Goal: Task Accomplishment & Management: Manage account settings

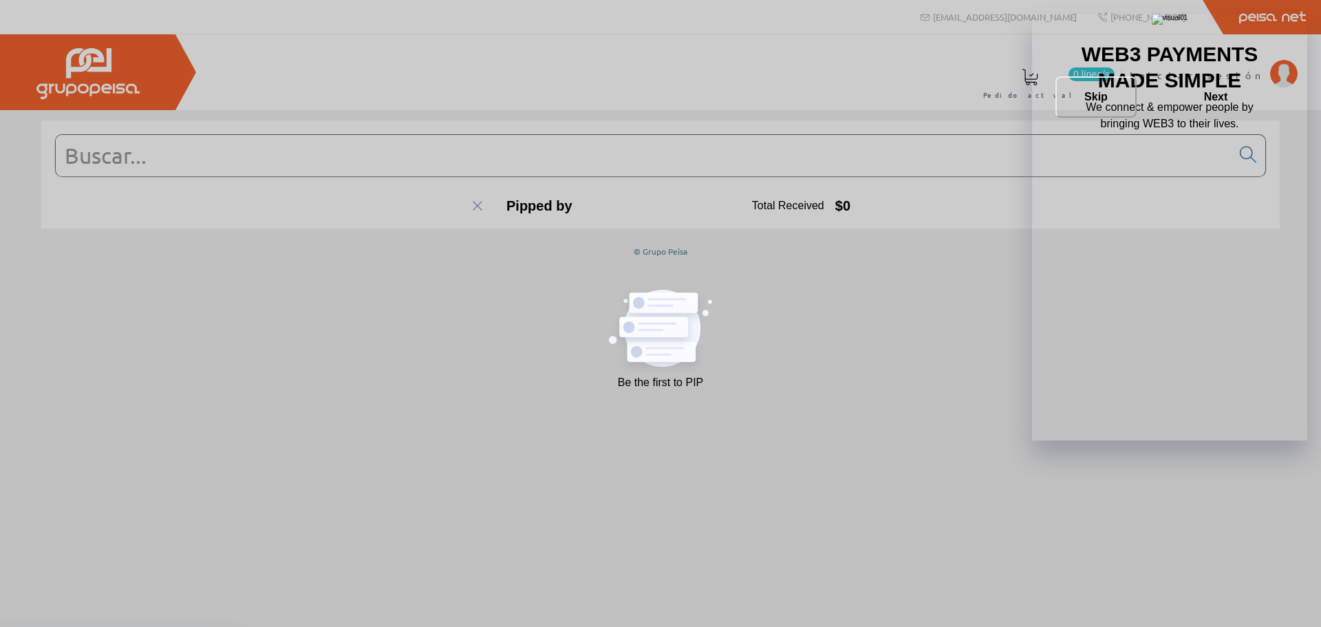
click at [1226, 72] on span "Iniciar sesión" at bounding box center [1195, 75] width 133 height 14
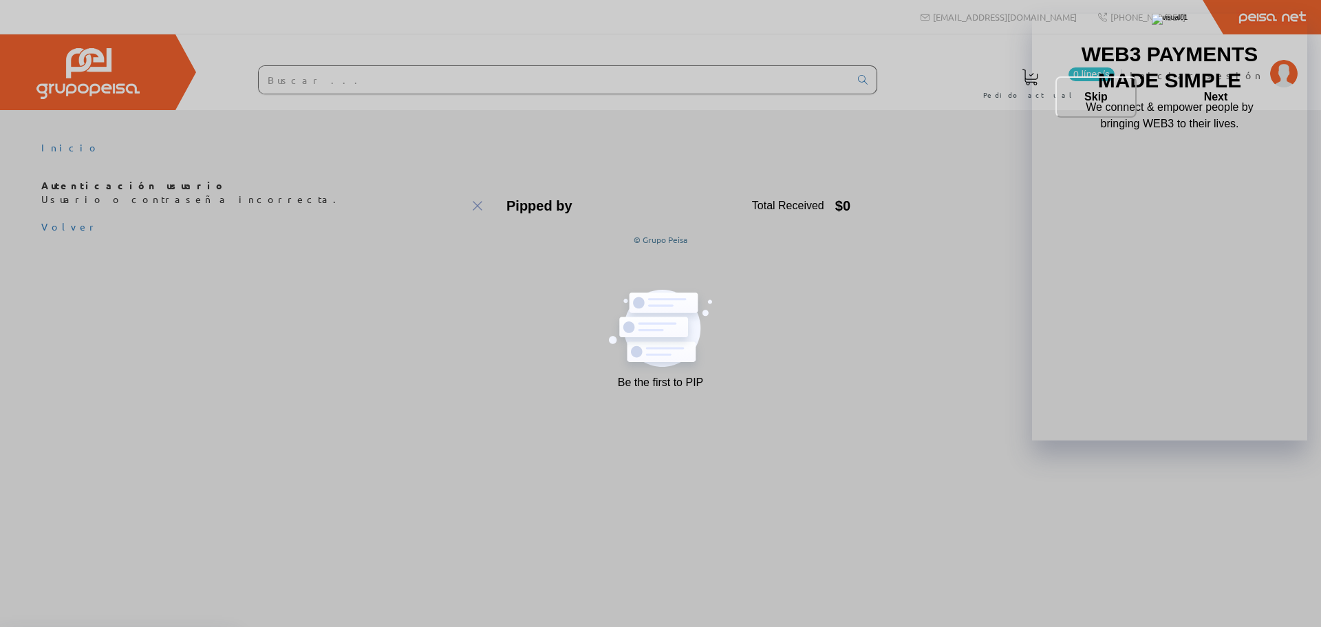
click at [415, 102] on div "0 línea/s Pedido actual Iniciar sesión" at bounding box center [660, 72] width 1321 height 76
click at [418, 80] on input "text" at bounding box center [554, 80] width 591 height 28
click at [66, 229] on link "Volver" at bounding box center [70, 226] width 58 height 12
